Goal: Task Accomplishment & Management: Use online tool/utility

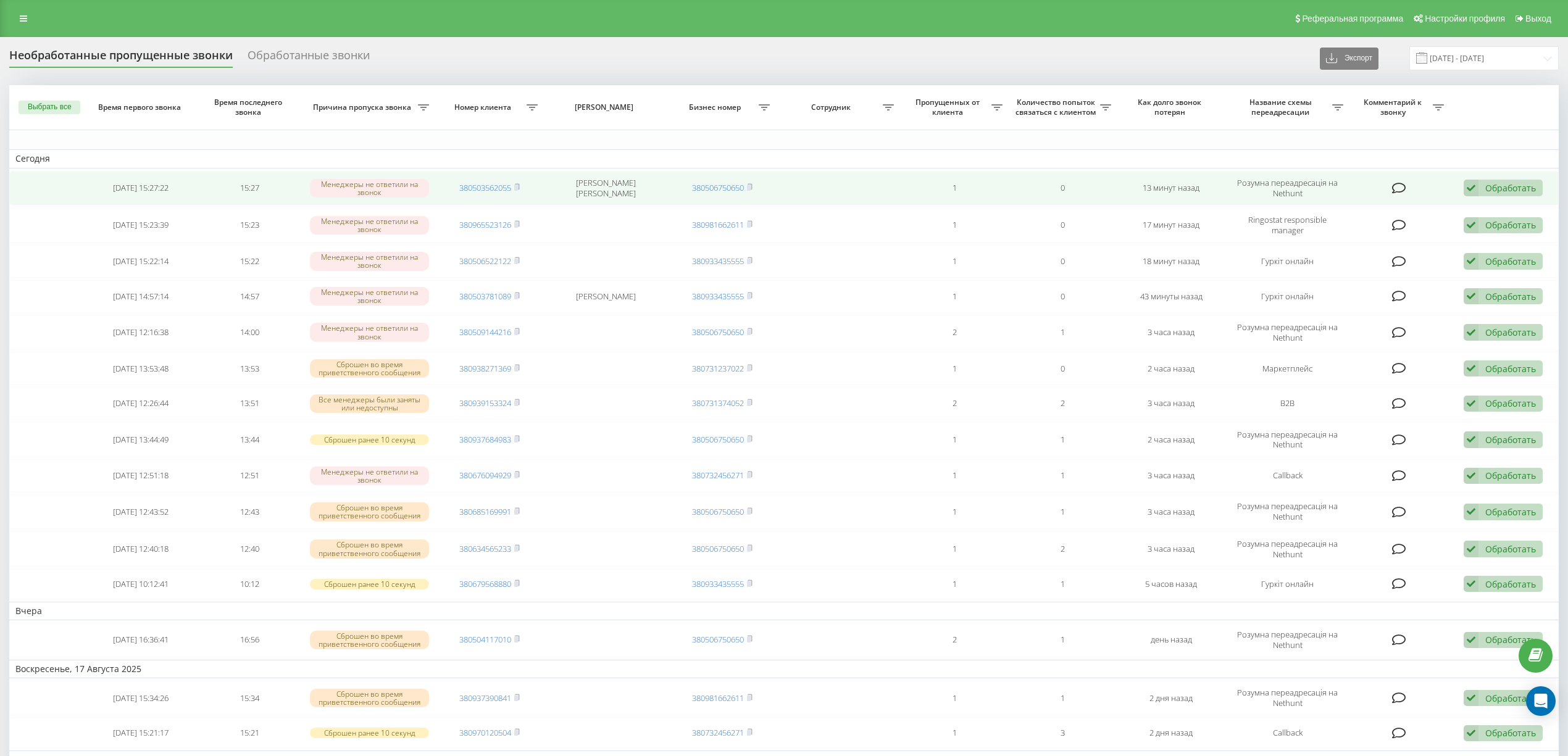
click at [1489, 186] on div "Обработать" at bounding box center [1511, 188] width 51 height 12
click at [1398, 233] on span "Связался с клиентом с помощью другого канала" at bounding box center [1419, 230] width 207 height 12
